Goal: Find contact information: Find contact information

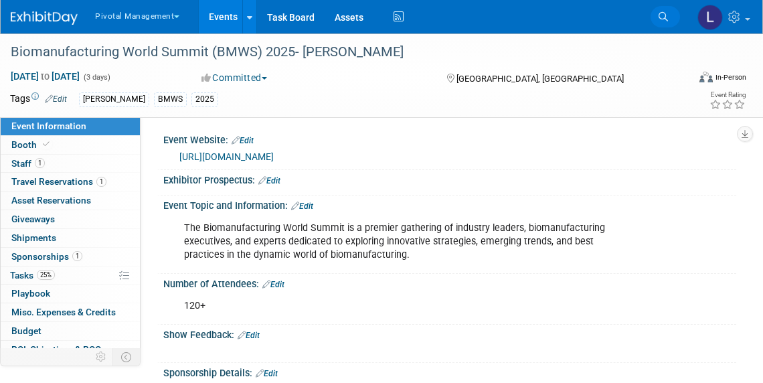
click at [669, 23] on link "Search" at bounding box center [665, 16] width 29 height 21
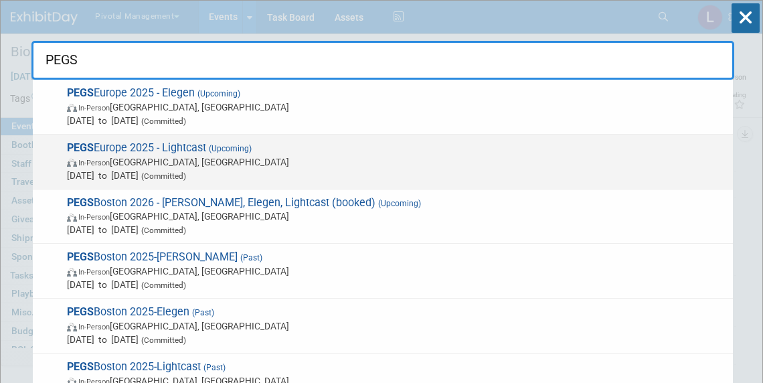
type input "PEGS"
click at [137, 167] on span "In-Person [GEOGRAPHIC_DATA], [GEOGRAPHIC_DATA]" at bounding box center [396, 161] width 659 height 13
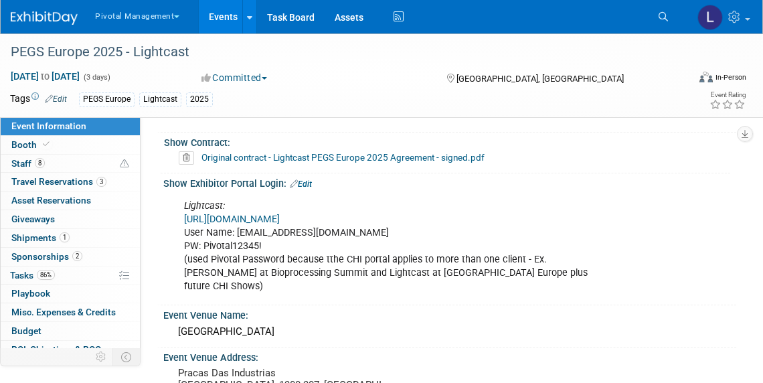
scroll to position [1445, 0]
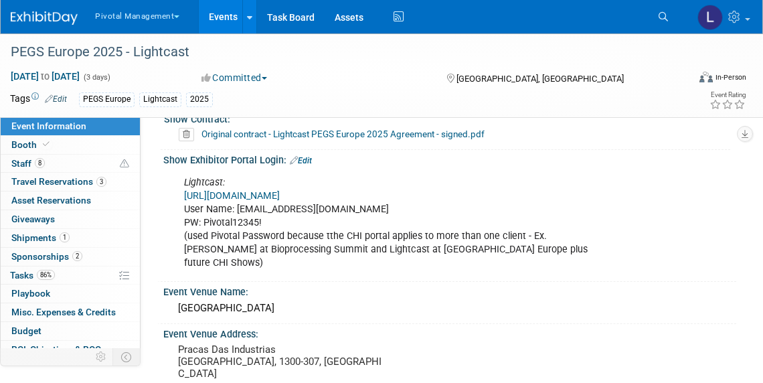
click at [280, 190] on link "https://spex-cii.com/#/login" at bounding box center [232, 195] width 96 height 11
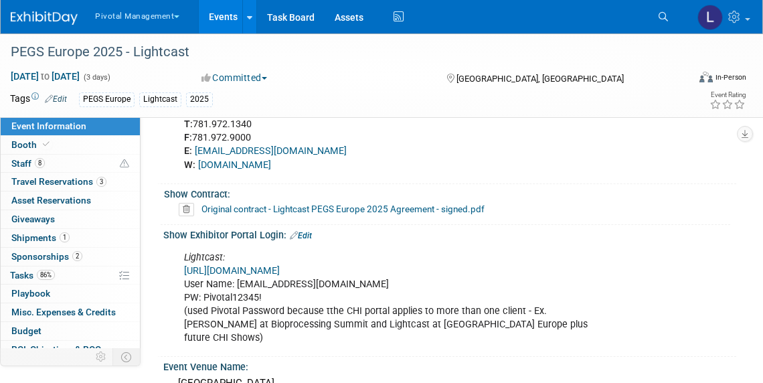
scroll to position [1353, 0]
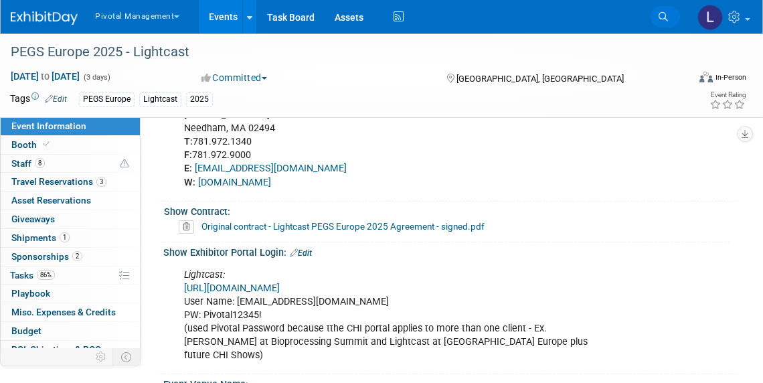
click at [672, 15] on link "Search" at bounding box center [665, 16] width 29 height 21
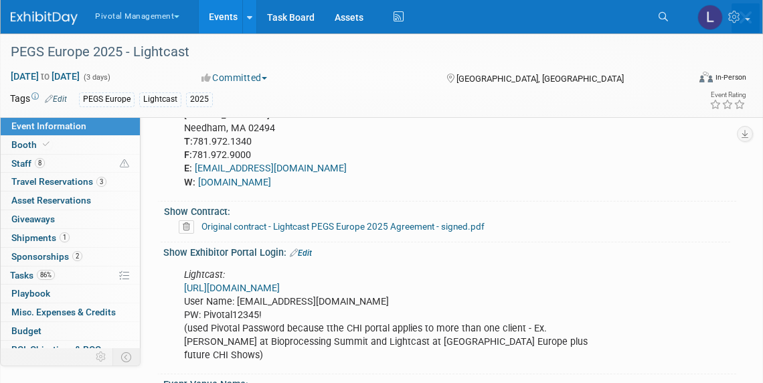
scroll to position [0, 0]
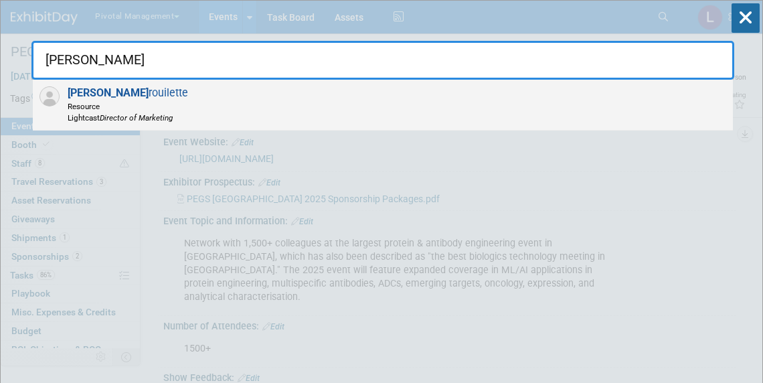
type input "Scott B"
click at [170, 108] on span "Resource" at bounding box center [128, 105] width 120 height 11
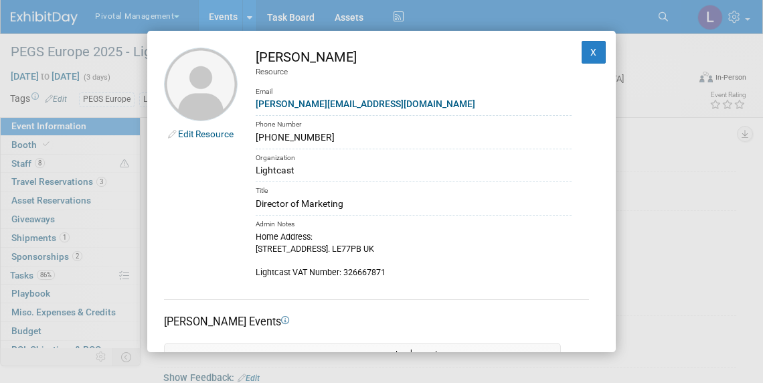
drag, startPoint x: 343, startPoint y: 137, endPoint x: 250, endPoint y: 135, distance: 93.1
click at [250, 135] on td "Scott Brouilette Resource Email s.brouilette@lightcastbio.com Phone Number +44 …" at bounding box center [405, 163] width 334 height 231
copy div "+44 (0)1223 362778"
